Goal: Information Seeking & Learning: Learn about a topic

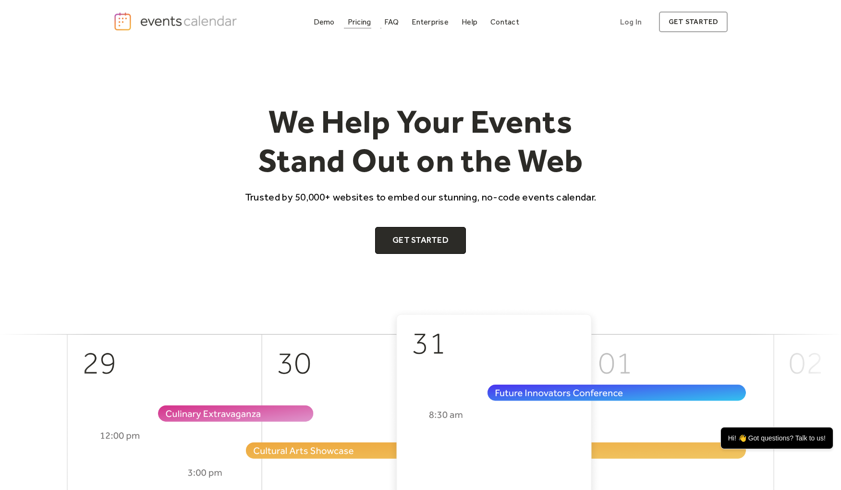
click at [353, 21] on div "Pricing" at bounding box center [360, 21] width 24 height 5
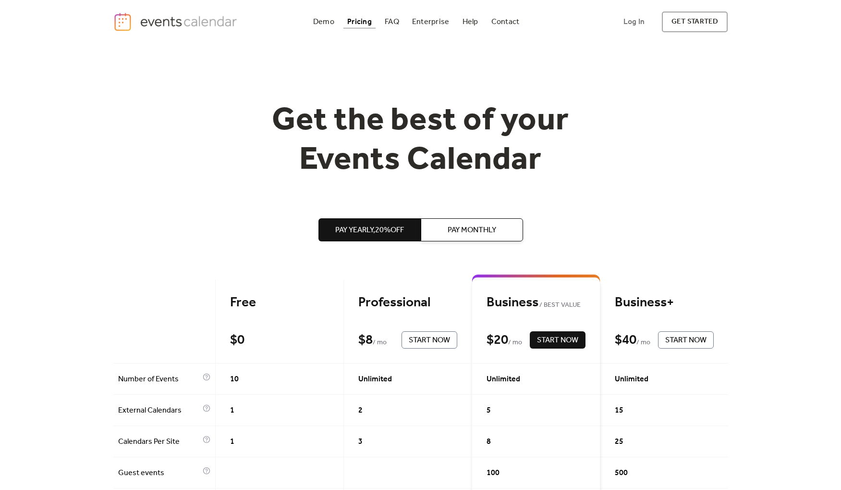
click at [174, 24] on img "home" at bounding box center [176, 22] width 127 height 20
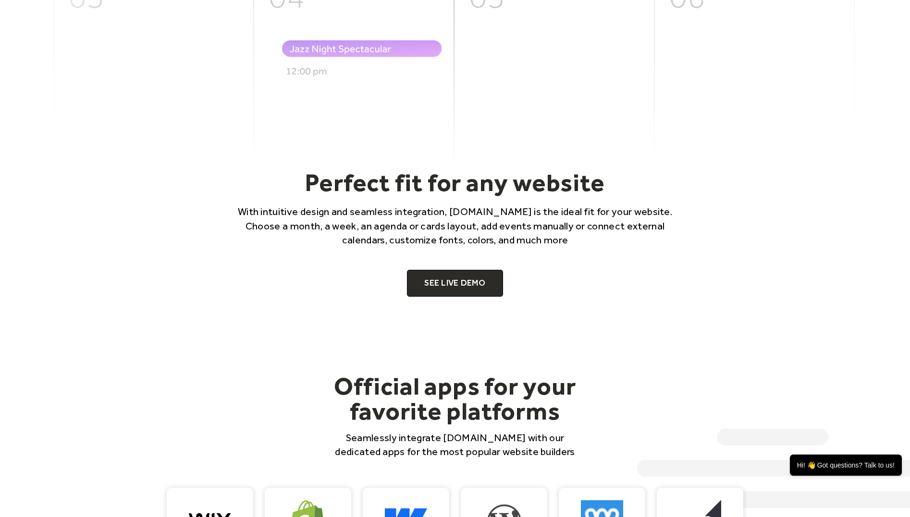
scroll to position [598, 0]
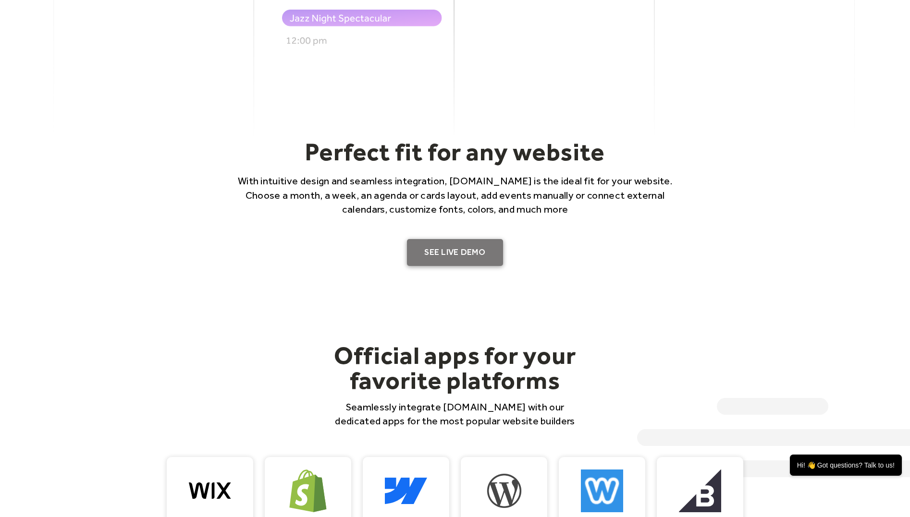
click at [453, 244] on link "SEE LIVE DEMO" at bounding box center [455, 252] width 96 height 27
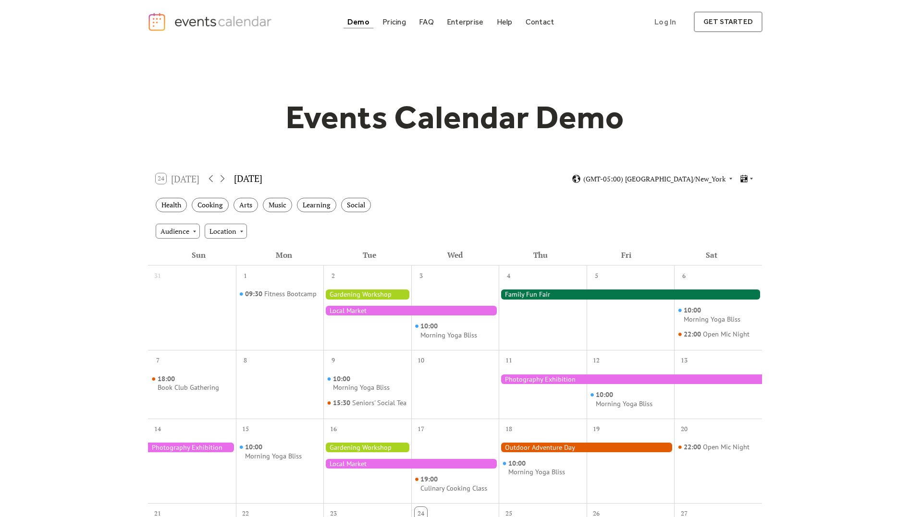
scroll to position [52, 0]
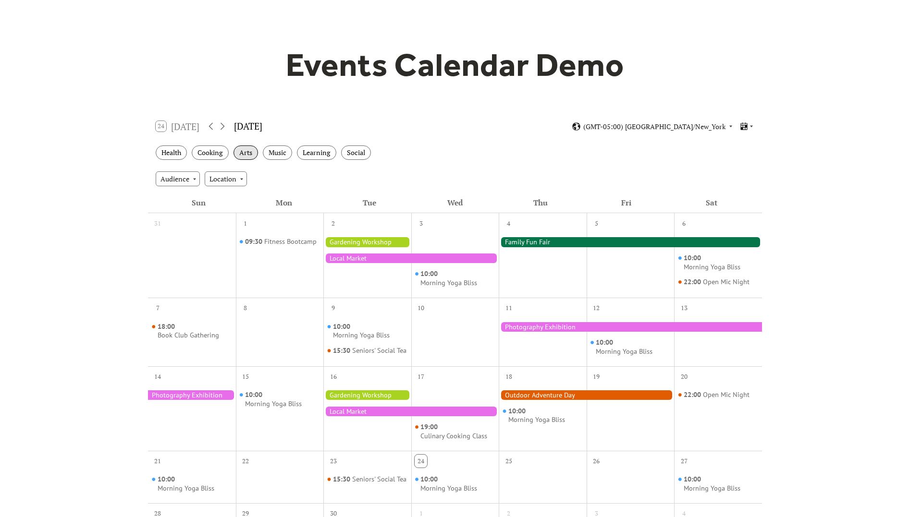
click at [258, 155] on div "Arts" at bounding box center [246, 153] width 25 height 15
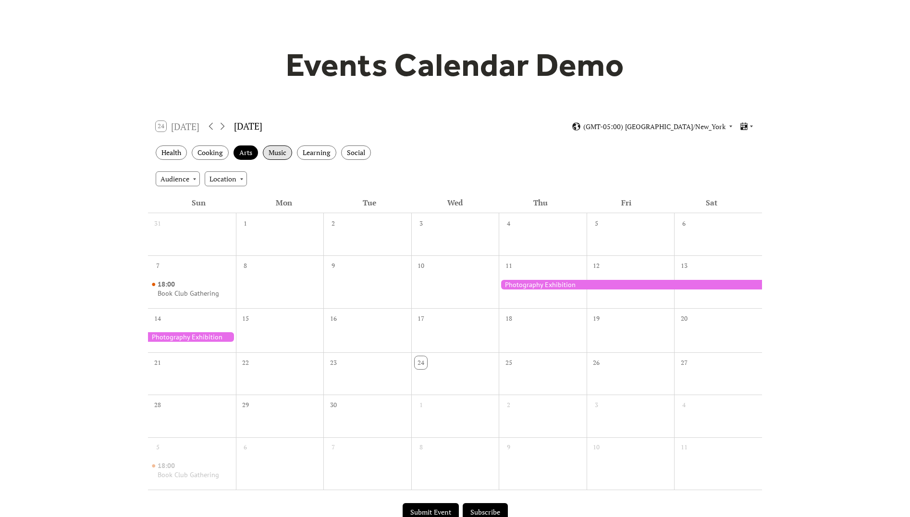
click at [277, 155] on div "Music" at bounding box center [277, 153] width 29 height 15
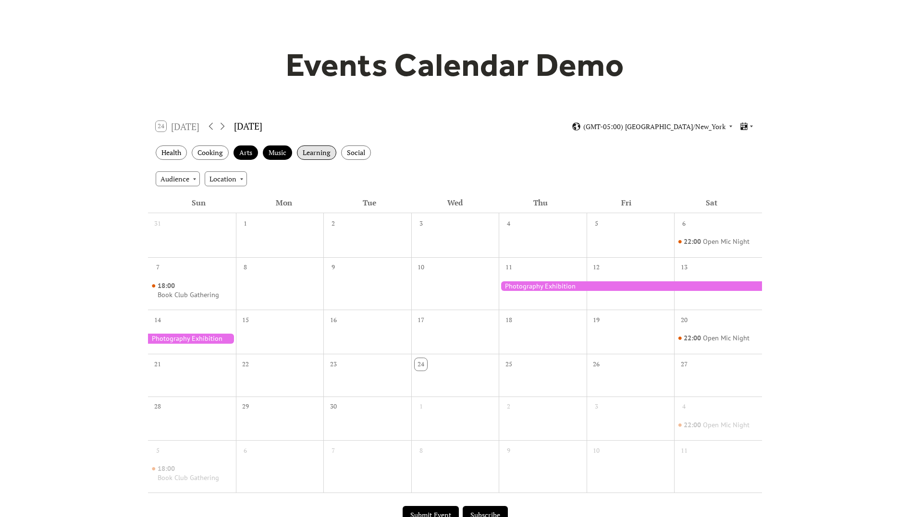
click at [308, 155] on div "Learning" at bounding box center [316, 153] width 39 height 15
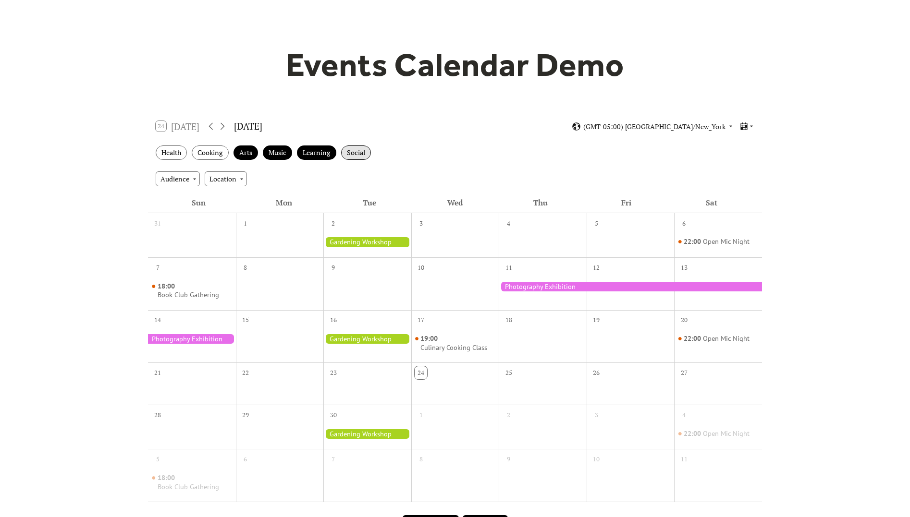
click at [354, 154] on div "Social" at bounding box center [356, 153] width 30 height 15
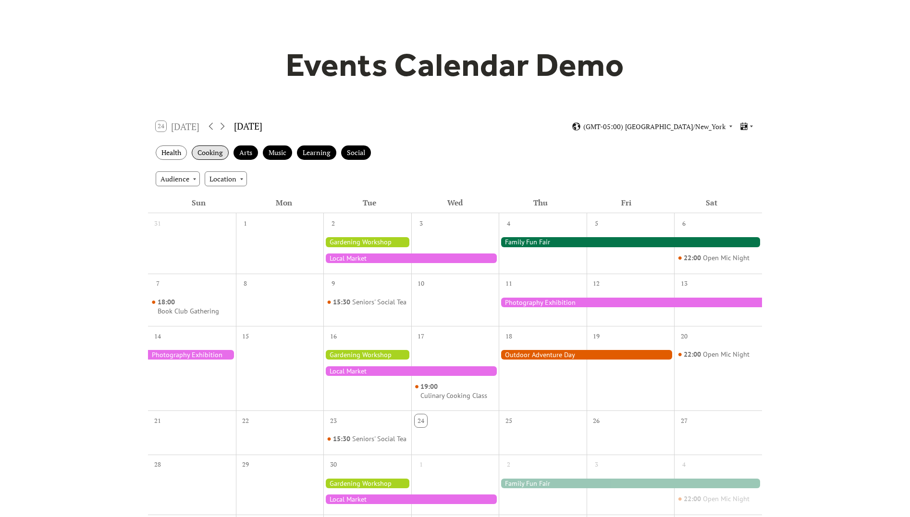
click at [215, 149] on div "Cooking" at bounding box center [210, 153] width 37 height 15
click at [168, 150] on div "Health" at bounding box center [171, 153] width 31 height 15
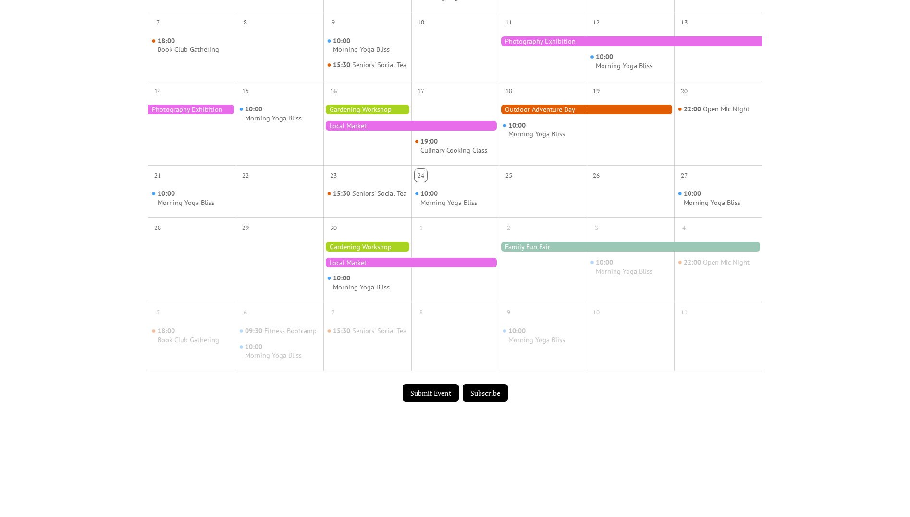
scroll to position [0, 0]
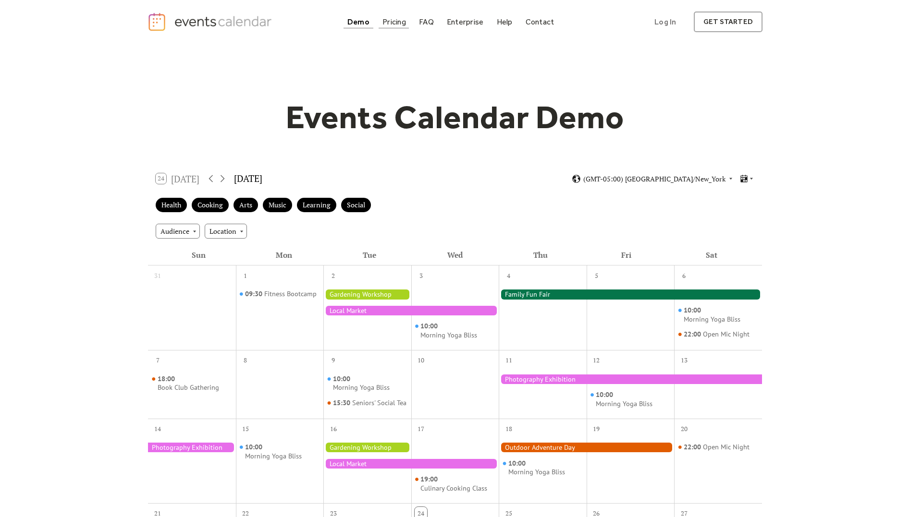
click at [401, 26] on link "Pricing" at bounding box center [394, 21] width 31 height 13
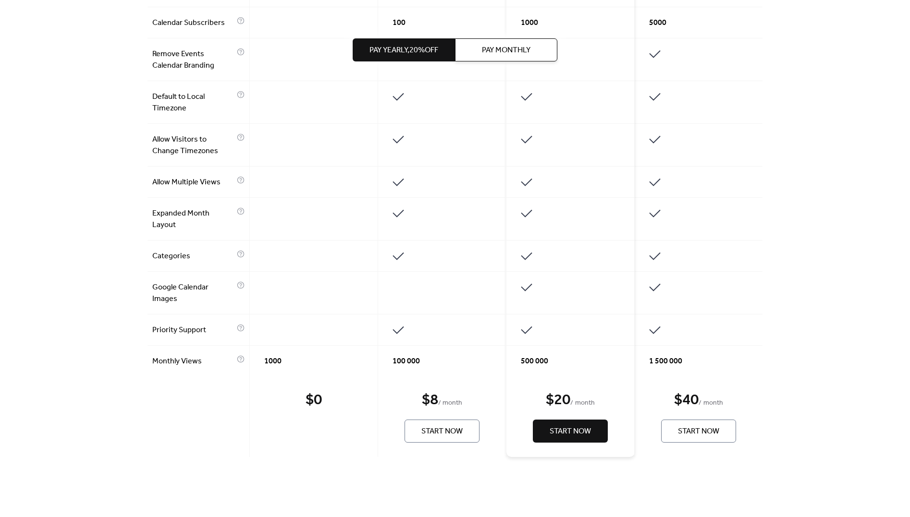
scroll to position [344, 0]
